Goal: Task Accomplishment & Management: Use online tool/utility

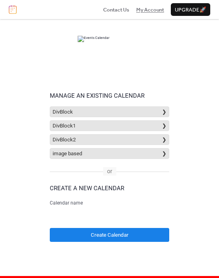
click at [142, 6] on span "My Account" at bounding box center [150, 10] width 28 height 8
click at [38, 16] on div "Contact Us My Account Upgrade 🚀" at bounding box center [109, 9] width 219 height 19
click at [12, 9] on img at bounding box center [13, 9] width 8 height 9
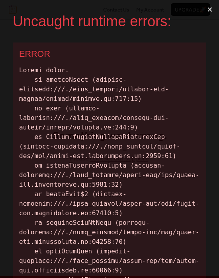
click at [203, 10] on button "×" at bounding box center [210, 9] width 18 height 19
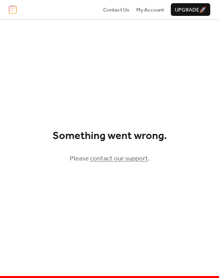
click at [11, 14] on img at bounding box center [13, 9] width 8 height 9
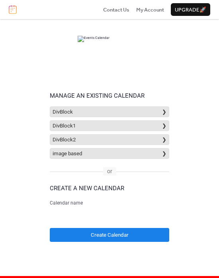
click at [127, 219] on input "text" at bounding box center [109, 215] width 119 height 14
click at [32, 206] on div "Manage an existing calendar DivBlock ❯ DivBlock1 ❯ DivBlock2 ❯ image based ❯ Cr…" at bounding box center [109, 146] width 219 height 255
click at [65, 218] on input "text" at bounding box center [109, 215] width 119 height 14
click at [29, 214] on div "Manage an existing calendar DivBlock ❯ DivBlock1 ❯ DivBlock2 ❯ image based ❯ Cr…" at bounding box center [109, 146] width 219 height 255
click at [86, 216] on input "text" at bounding box center [109, 215] width 119 height 14
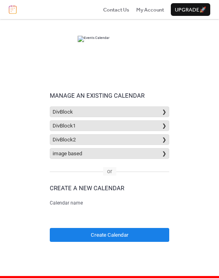
click at [38, 190] on div "Manage an existing calendar DivBlock ❯ DivBlock1 ❯ DivBlock2 ❯ image based ❯ Cr…" at bounding box center [109, 146] width 219 height 255
click at [95, 219] on input "text" at bounding box center [109, 215] width 119 height 14
drag, startPoint x: 213, startPoint y: 148, endPoint x: 183, endPoint y: 57, distance: 96.4
drag, startPoint x: 183, startPoint y: 57, endPoint x: 141, endPoint y: 57, distance: 41.8
click at [141, 57] on div at bounding box center [109, 39] width 219 height 40
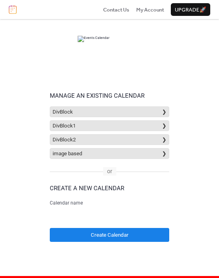
click at [108, 208] on div "Calendar name" at bounding box center [109, 211] width 119 height 22
click at [106, 222] on input "text" at bounding box center [109, 215] width 119 height 14
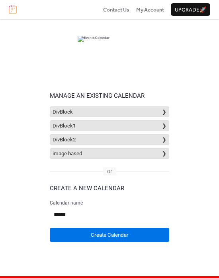
type input "******"
click at [103, 239] on button "Create Calendar" at bounding box center [109, 235] width 119 height 14
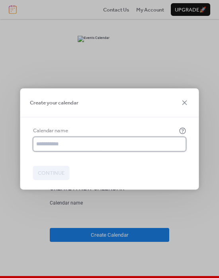
click at [138, 145] on input "text" at bounding box center [109, 144] width 153 height 14
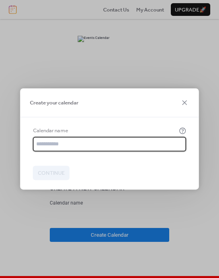
click at [125, 116] on div "Create your calendar" at bounding box center [109, 102] width 179 height 29
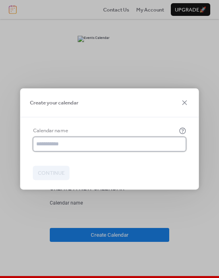
click at [113, 147] on input "text" at bounding box center [109, 144] width 153 height 14
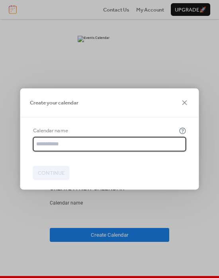
click at [125, 120] on div "Calendar name Continue" at bounding box center [109, 153] width 179 height 72
click at [113, 143] on input "text" at bounding box center [109, 144] width 153 height 14
click at [113, 126] on div "Calendar name Continue" at bounding box center [109, 153] width 179 height 72
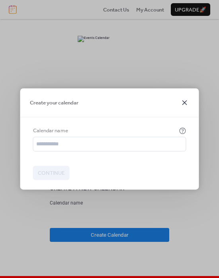
click at [185, 101] on icon at bounding box center [185, 103] width 10 height 10
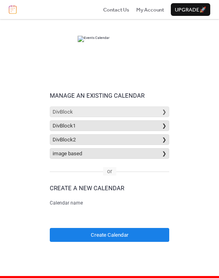
click at [99, 112] on button "DivBlock ❯" at bounding box center [109, 112] width 119 height 11
